Goal: Information Seeking & Learning: Check status

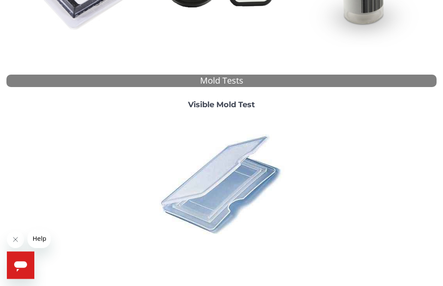
scroll to position [236, 0]
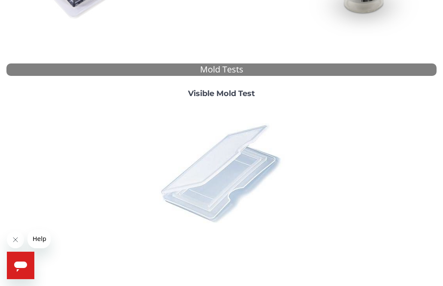
click at [222, 165] on img at bounding box center [221, 173] width 136 height 136
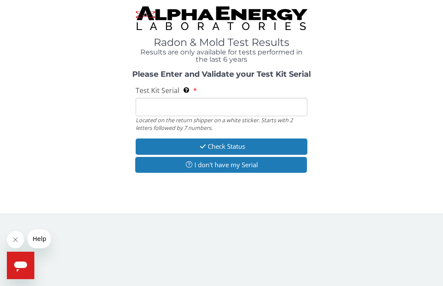
click at [234, 104] on input "Test Kit Serial Located on the return shipper on a white sticker. Starts with 2…" at bounding box center [222, 107] width 172 height 18
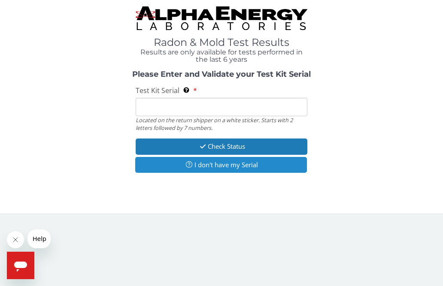
click at [276, 164] on button "I don't have my Serial" at bounding box center [221, 165] width 172 height 16
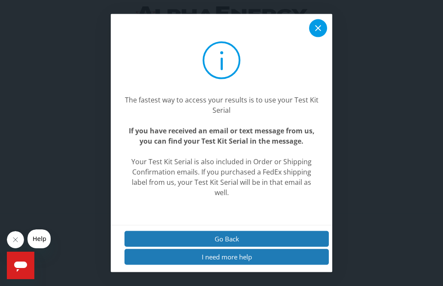
click at [318, 33] on icon at bounding box center [318, 28] width 10 height 10
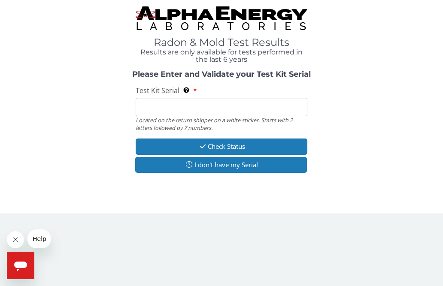
click at [177, 105] on input "Test Kit Serial Located on the return shipper on a white sticker. Starts with 2…" at bounding box center [222, 107] width 172 height 18
paste input "ML190450"
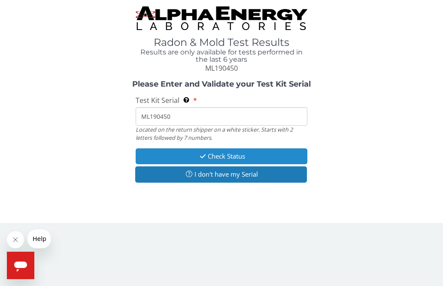
type input "ML190450"
click at [274, 157] on button "Check Status" at bounding box center [222, 157] width 172 height 16
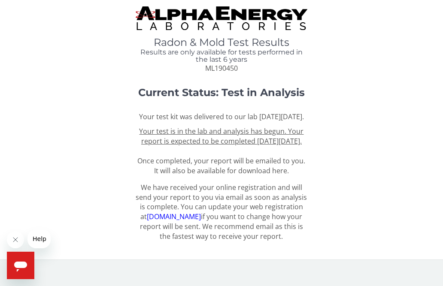
click at [16, 241] on icon "Close message from company" at bounding box center [15, 239] width 7 height 7
